Goal: Task Accomplishment & Management: Manage account settings

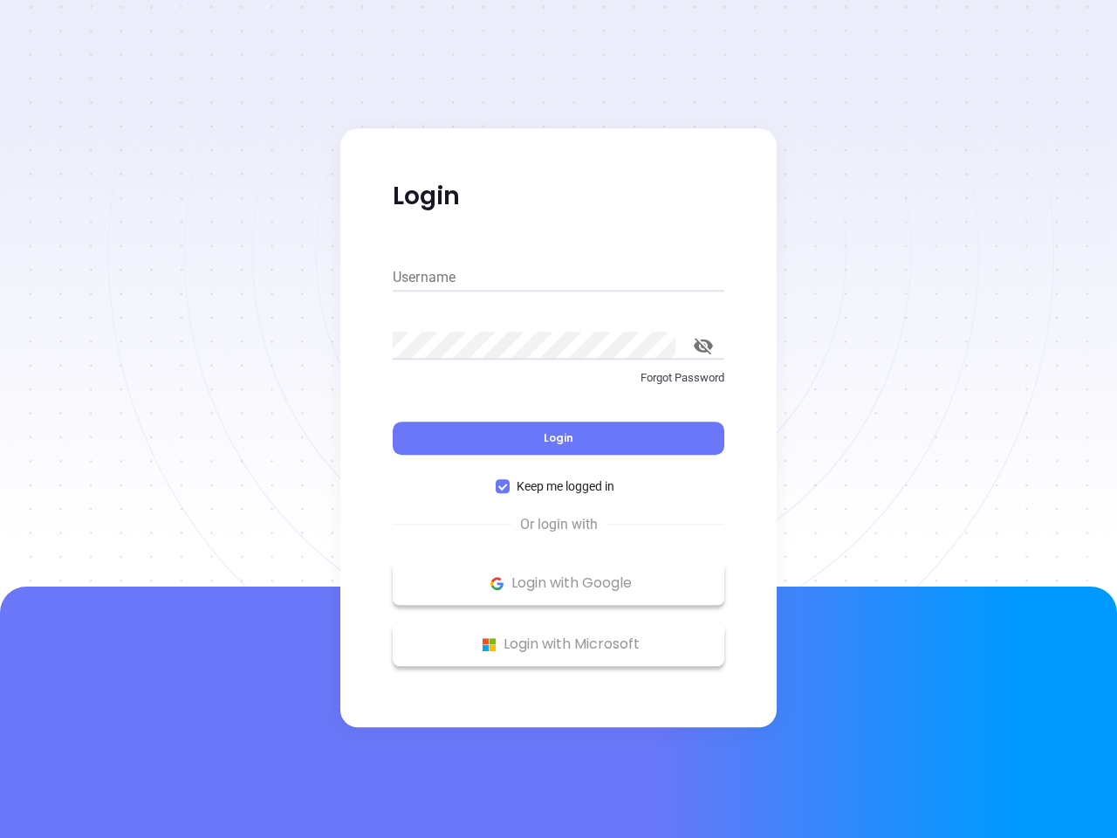
click at [559, 419] on div "Login" at bounding box center [559, 428] width 332 height 54
click at [559, 278] on input "Username" at bounding box center [559, 278] width 332 height 28
click at [703, 346] on icon "toggle password visibility" at bounding box center [703, 346] width 19 height 17
click at [559, 438] on span "Login" at bounding box center [559, 437] width 30 height 15
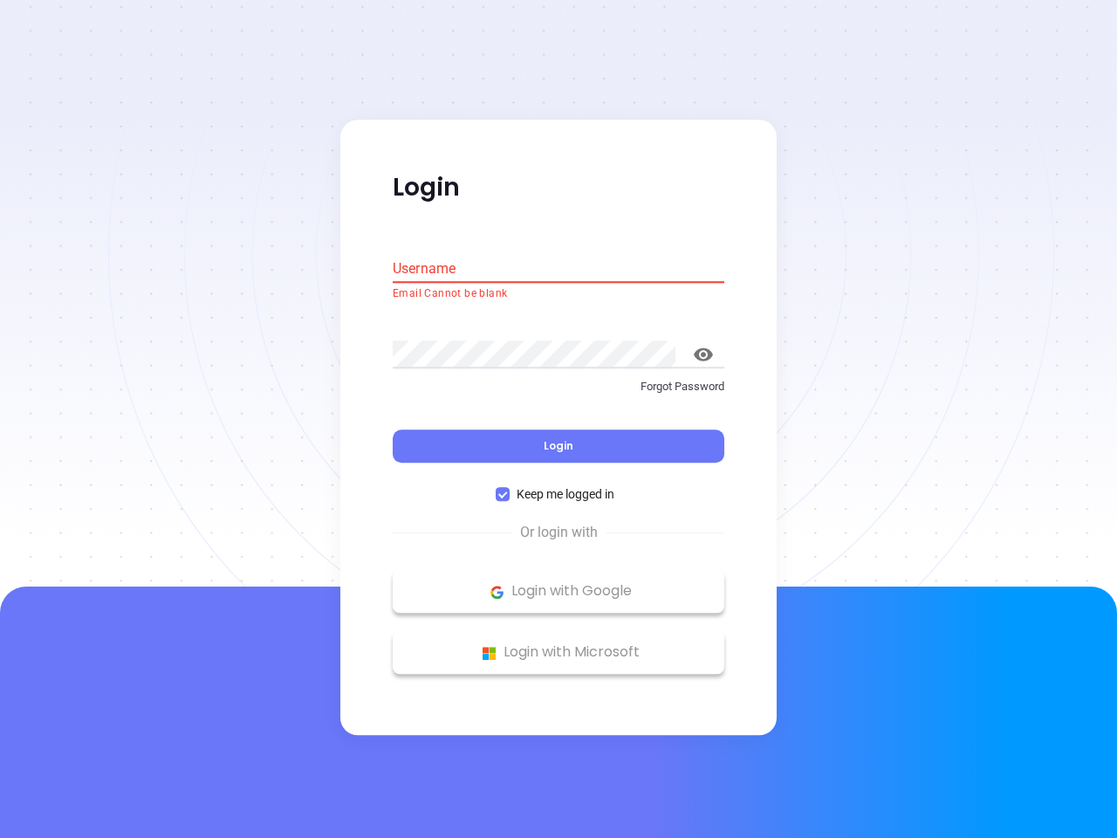
click at [559, 486] on span "Keep me logged in" at bounding box center [566, 494] width 112 height 19
click at [510, 488] on input "Keep me logged in" at bounding box center [503, 495] width 14 height 14
checkbox input "false"
click at [559, 583] on p "Login with Google" at bounding box center [558, 592] width 314 height 26
click at [559, 644] on p "Login with Microsoft" at bounding box center [558, 653] width 314 height 26
